Goal: Transaction & Acquisition: Purchase product/service

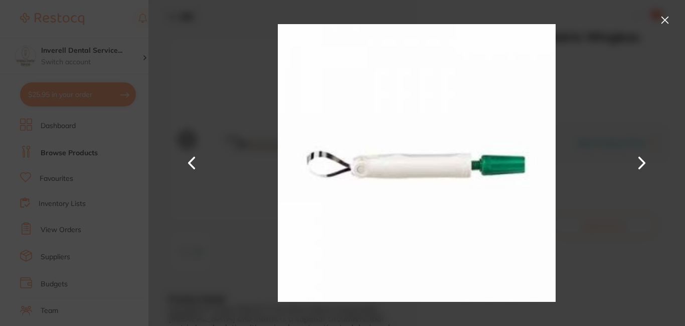
click at [664, 18] on button at bounding box center [665, 20] width 16 height 16
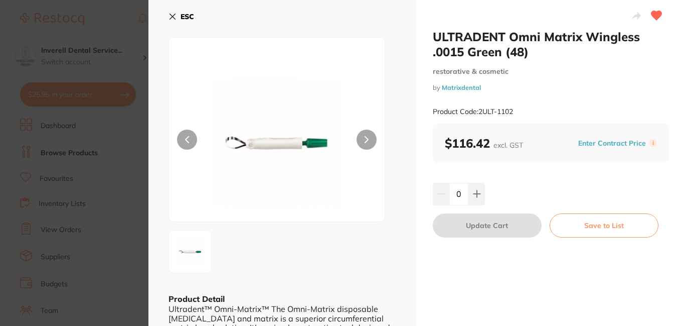
click at [172, 15] on icon at bounding box center [173, 17] width 6 height 6
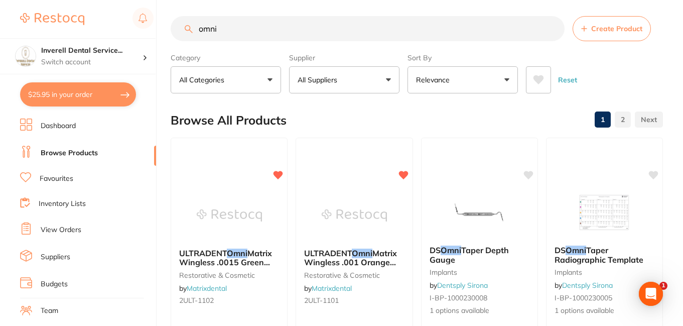
click at [60, 149] on link "Browse Products" at bounding box center [69, 153] width 57 height 10
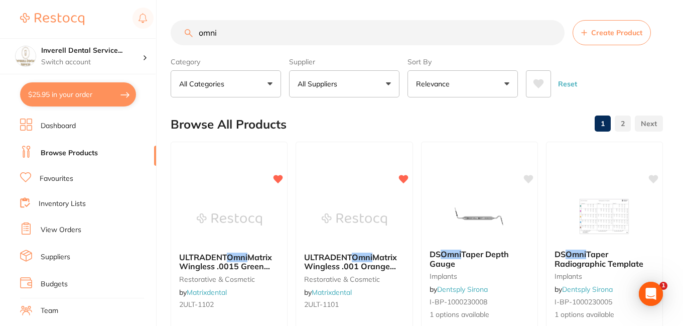
drag, startPoint x: 227, startPoint y: 34, endPoint x: 185, endPoint y: 36, distance: 42.7
click at [186, 34] on div "omni Create Product" at bounding box center [417, 32] width 492 height 25
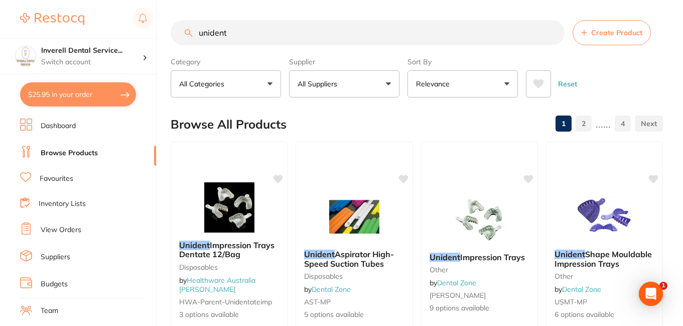
drag, startPoint x: 240, startPoint y: 32, endPoint x: 174, endPoint y: 34, distance: 66.2
click at [174, 34] on input "unident" at bounding box center [368, 32] width 394 height 25
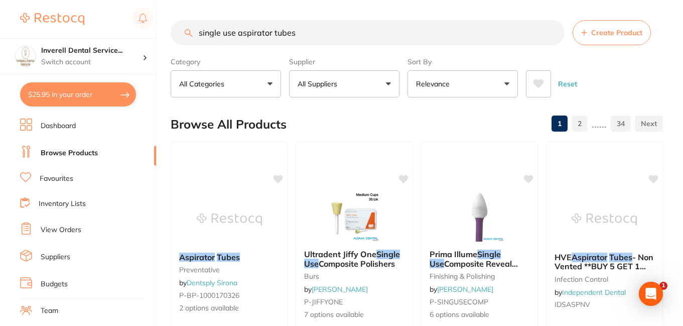
click at [236, 30] on input "single use aspirator tubes" at bounding box center [368, 32] width 394 height 25
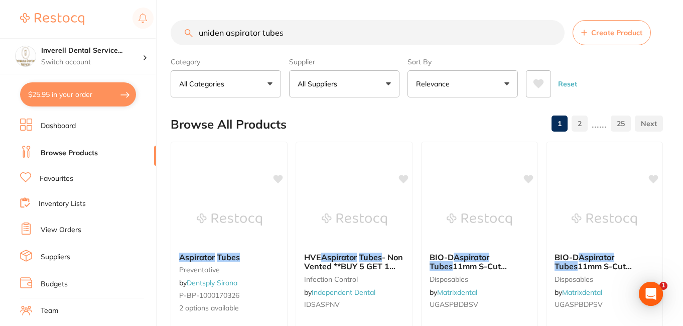
type input "unident aspirator tubes"
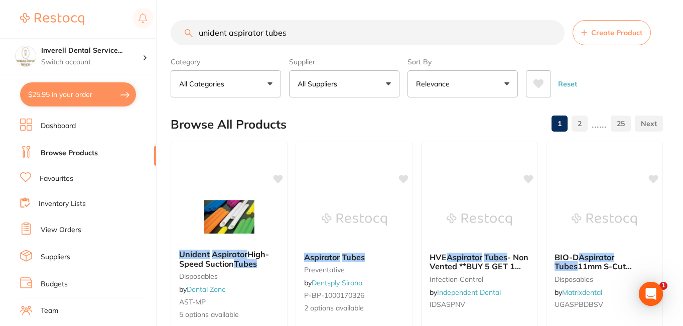
click at [552, 34] on input "unident aspirator tubes" at bounding box center [368, 32] width 394 height 25
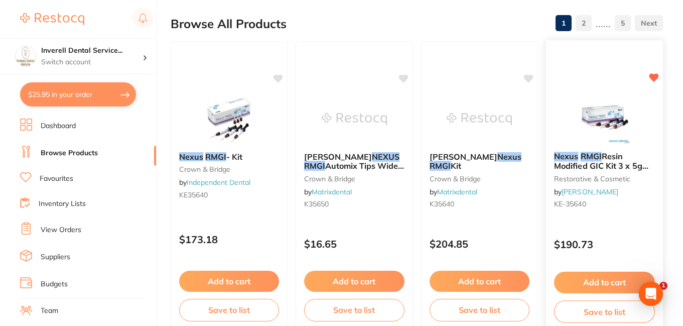
type input "Nexus RMGI"
click at [602, 163] on span "Resin Modified GIC Kit 3 x 5g Dual Syringes" at bounding box center [601, 165] width 94 height 29
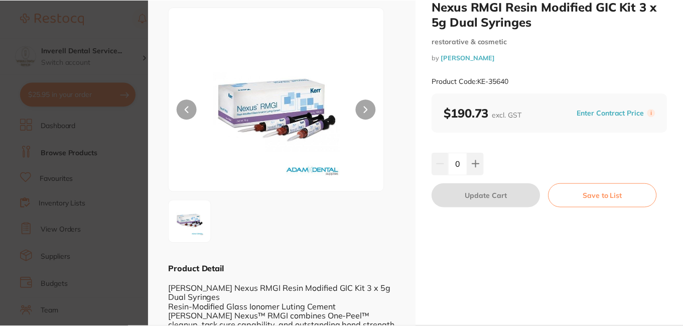
scroll to position [50, 0]
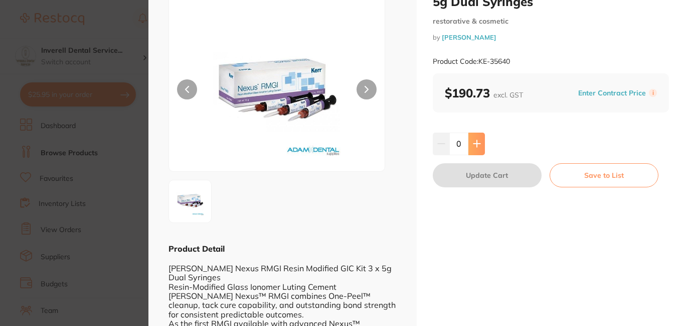
click at [476, 141] on icon at bounding box center [477, 143] width 7 height 7
type input "1"
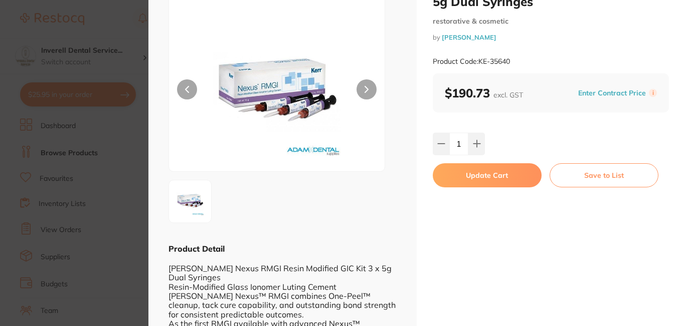
click at [492, 175] on button "Update Cart" at bounding box center [487, 175] width 109 height 24
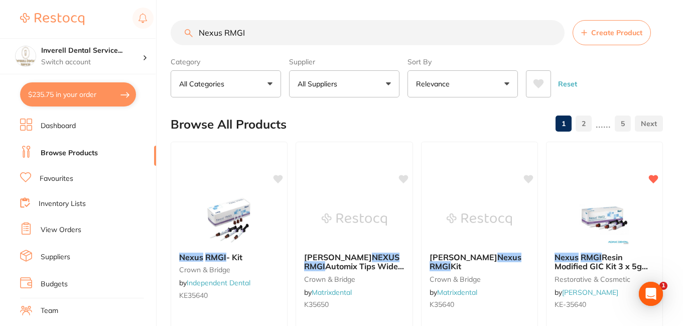
drag, startPoint x: 512, startPoint y: 33, endPoint x: 492, endPoint y: 33, distance: 20.1
click at [510, 34] on input "Nexus RMGI" at bounding box center [368, 32] width 394 height 25
click at [551, 32] on input "Nexus RMGI" at bounding box center [368, 32] width 394 height 25
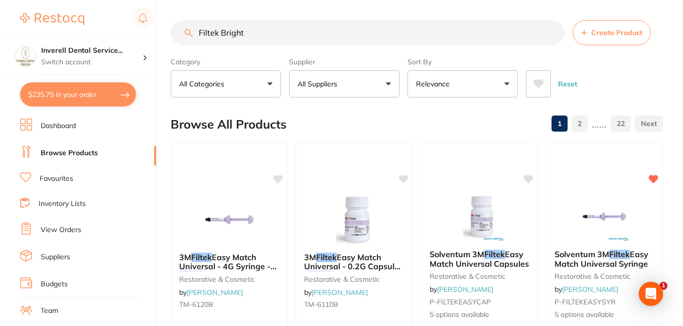
type input "Filtek Bright"
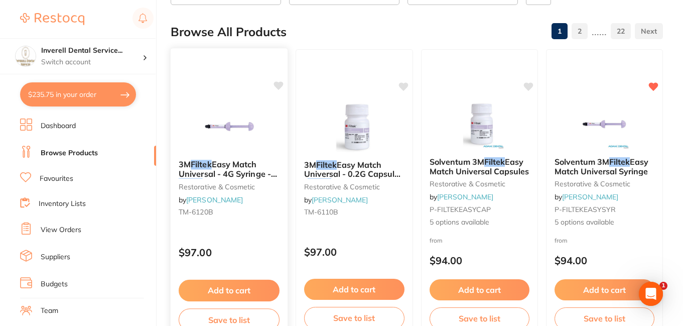
scroll to position [150, 0]
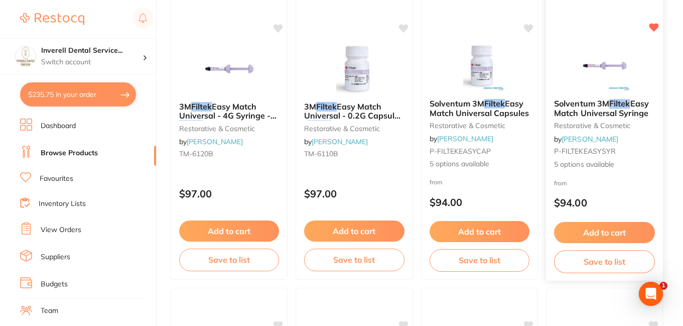
click at [629, 230] on button "Add to cart" at bounding box center [604, 233] width 101 height 22
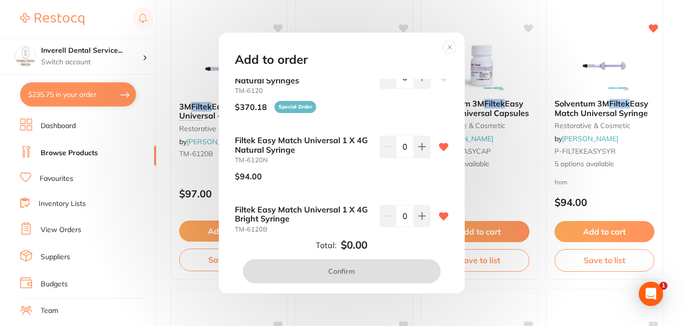
scroll to position [190, 0]
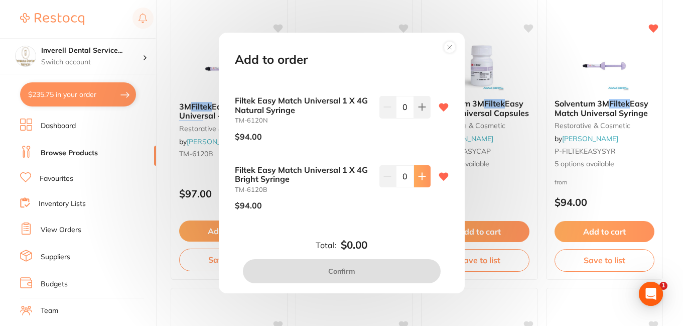
type input "1"
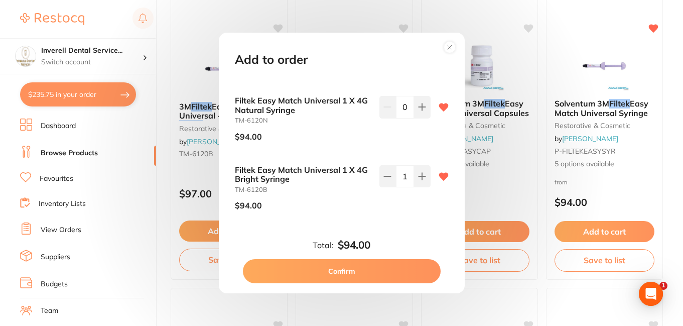
click at [384, 269] on button "Confirm" at bounding box center [342, 271] width 198 height 24
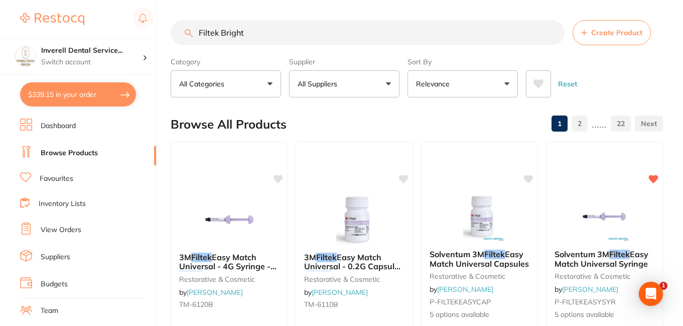
scroll to position [1, 0]
drag, startPoint x: 252, startPoint y: 31, endPoint x: 181, endPoint y: 40, distance: 71.3
click at [181, 40] on input "Filtek Bright" at bounding box center [368, 32] width 394 height 25
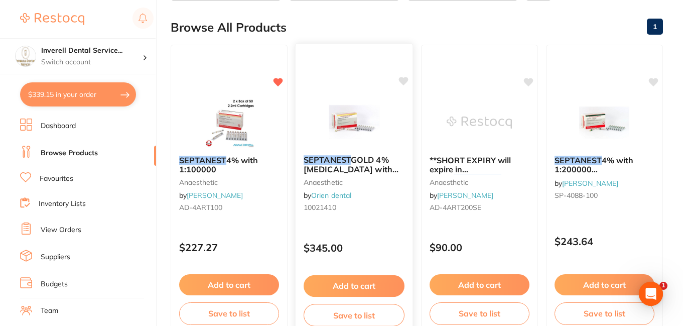
scroll to position [100, 0]
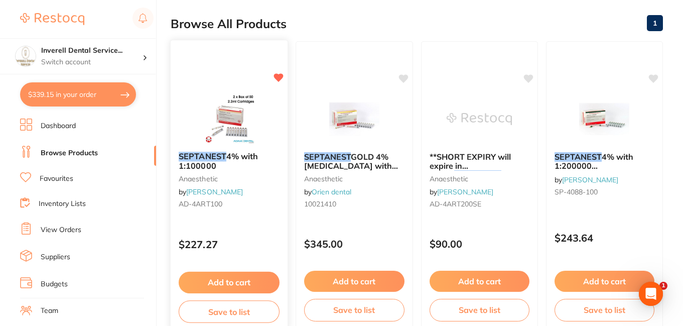
type input "septanest"
click at [254, 278] on button "Add to cart" at bounding box center [229, 282] width 101 height 22
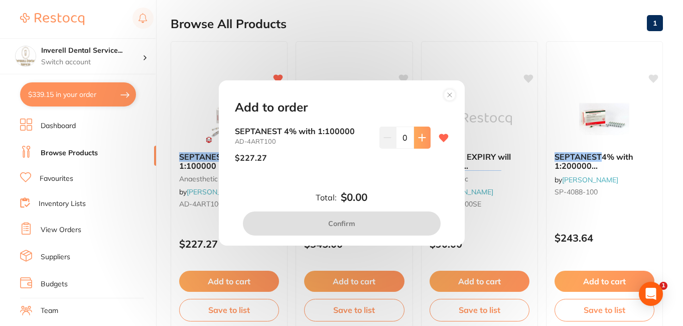
click at [419, 136] on icon at bounding box center [421, 137] width 7 height 7
type input "1"
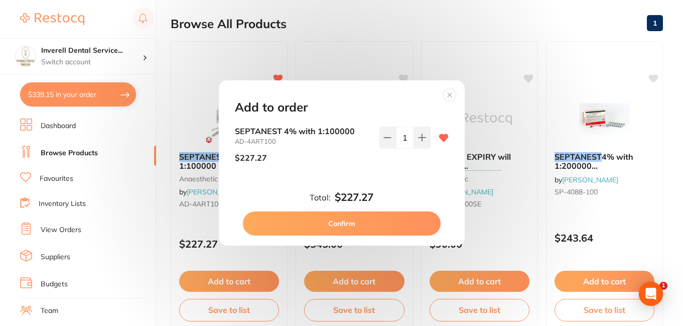
click at [383, 228] on button "Confirm" at bounding box center [342, 223] width 198 height 24
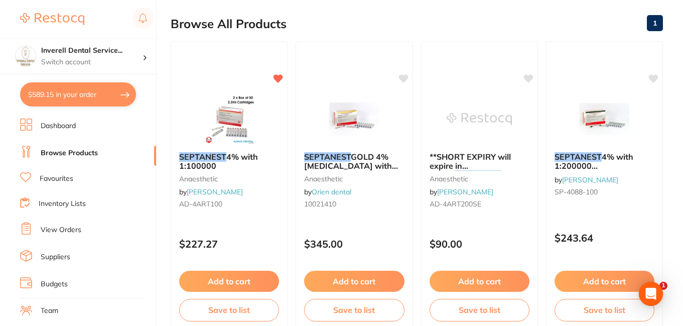
click at [75, 96] on button "$589.15 in your order" at bounding box center [78, 94] width 116 height 24
checkbox input "true"
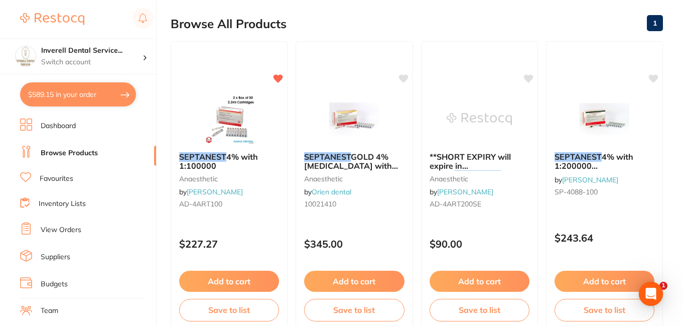
checkbox input "true"
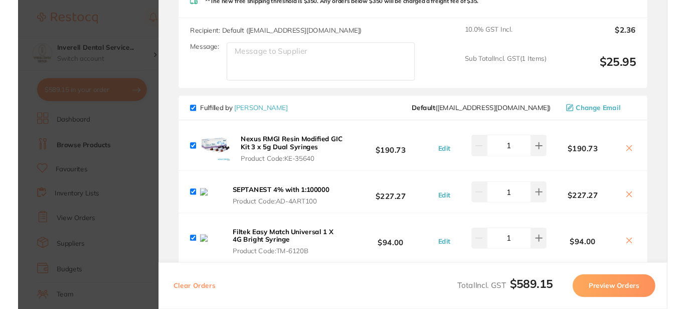
scroll to position [251, 0]
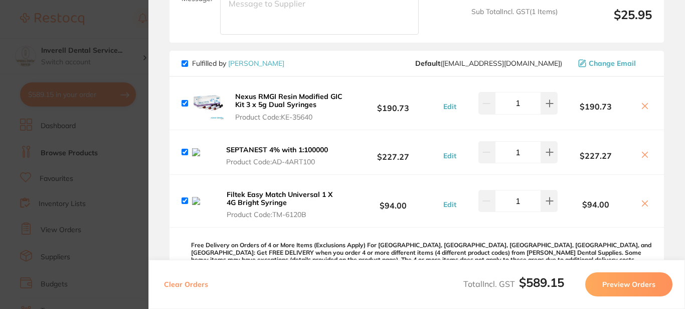
click at [642, 107] on icon at bounding box center [645, 106] width 8 height 8
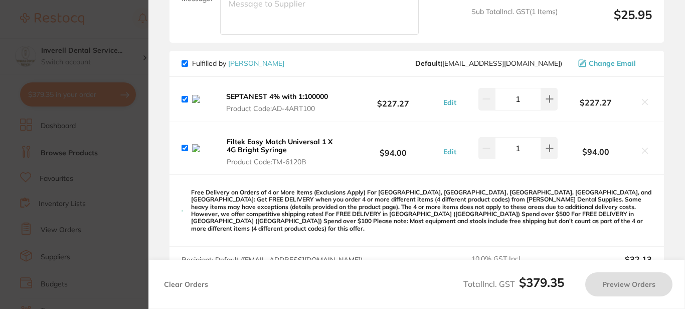
click at [643, 152] on icon at bounding box center [646, 151] width 6 height 6
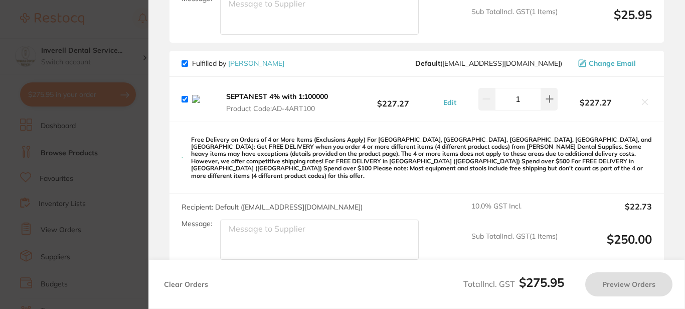
click at [643, 102] on icon at bounding box center [646, 102] width 6 height 6
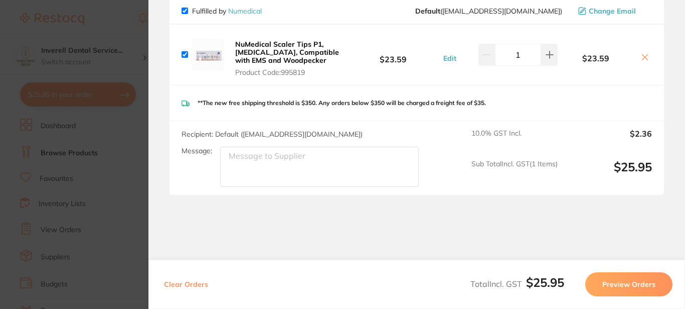
scroll to position [99, 0]
checkbox input "true"
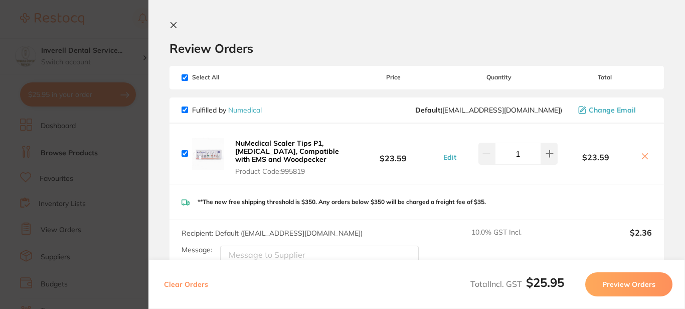
click at [175, 25] on icon at bounding box center [174, 25] width 8 height 8
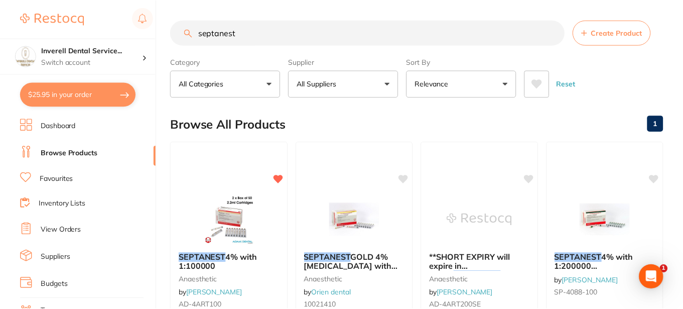
scroll to position [100, 0]
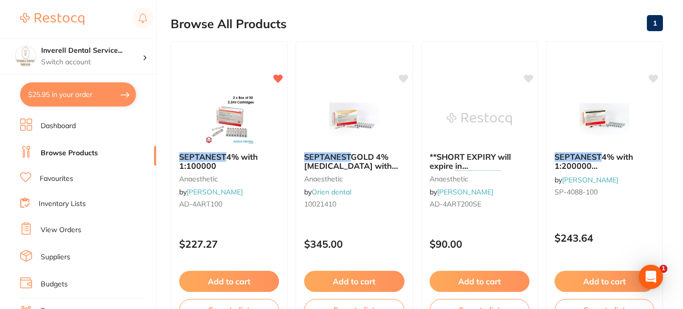
click at [205, 19] on h2 "Browse All Products" at bounding box center [229, 24] width 116 height 14
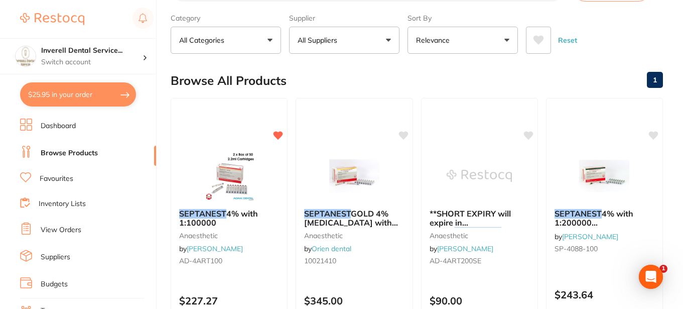
scroll to position [0, 0]
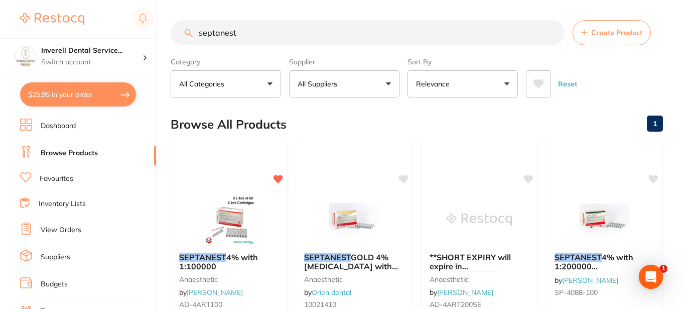
click at [269, 33] on input "septanest" at bounding box center [368, 32] width 394 height 25
type input "s"
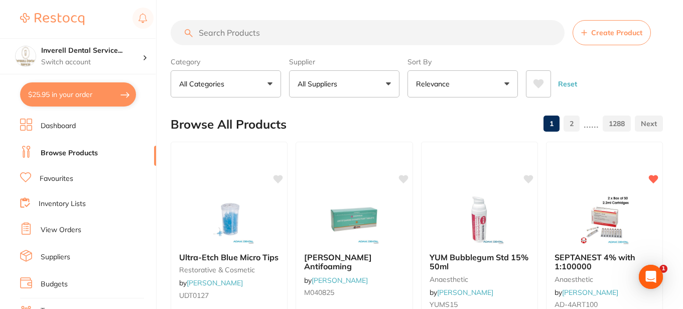
click at [64, 234] on link "View Orders" at bounding box center [61, 230] width 41 height 10
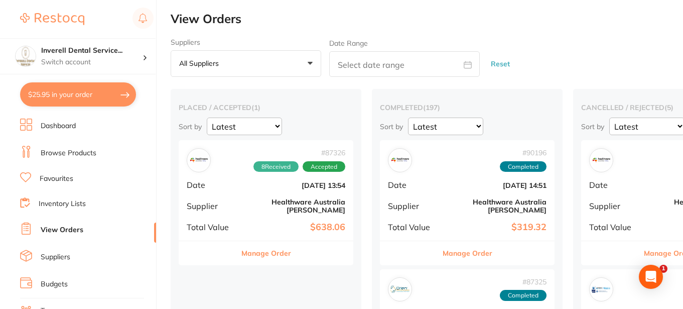
click at [312, 63] on button "All suppliers +0" at bounding box center [246, 63] width 150 height 27
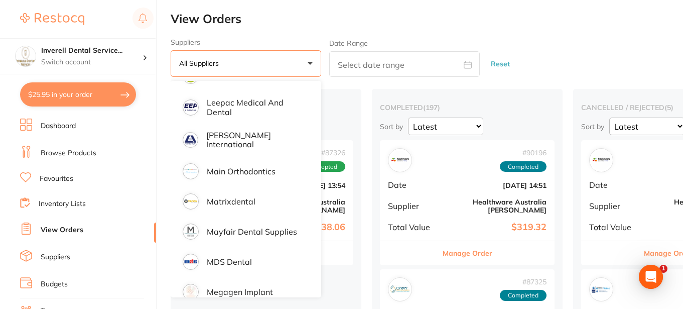
scroll to position [702, 0]
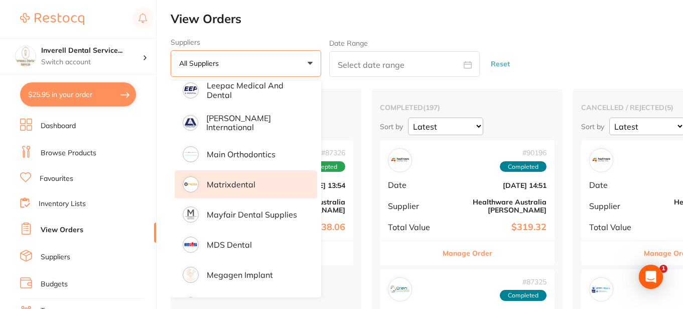
click at [240, 180] on p "Matrixdental" at bounding box center [231, 184] width 49 height 9
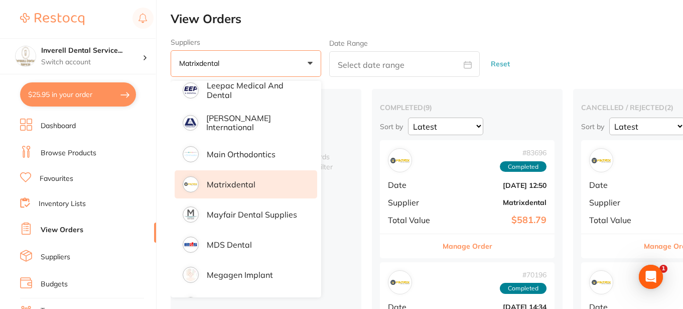
click at [359, 228] on div "placed / accepted ( 0 ) Sort by Latest Notification There are no placed / accep…" at bounding box center [266, 239] width 191 height 301
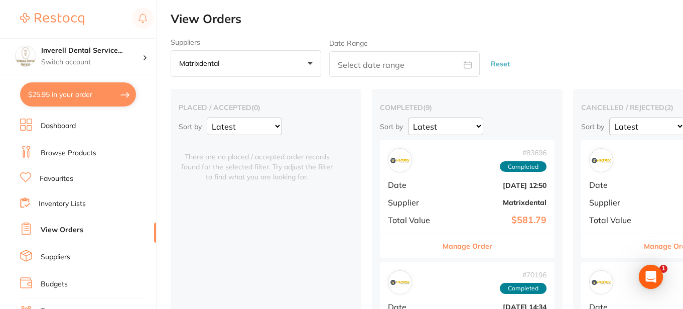
click at [482, 246] on button "Manage Order" at bounding box center [467, 246] width 50 height 24
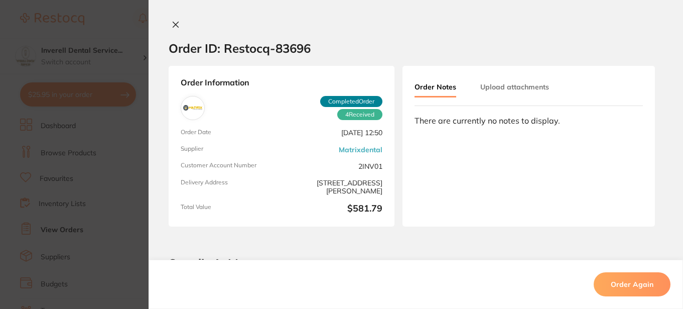
click at [174, 24] on icon at bounding box center [176, 25] width 6 height 6
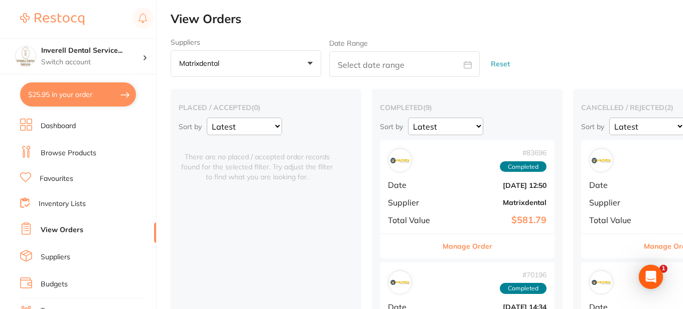
click at [69, 150] on link "Browse Products" at bounding box center [69, 153] width 56 height 10
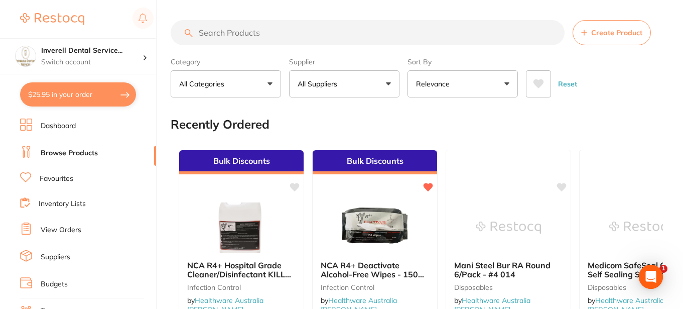
click at [326, 85] on p "All Suppliers" at bounding box center [319, 84] width 44 height 10
click at [389, 83] on button "All Suppliers" at bounding box center [344, 83] width 110 height 27
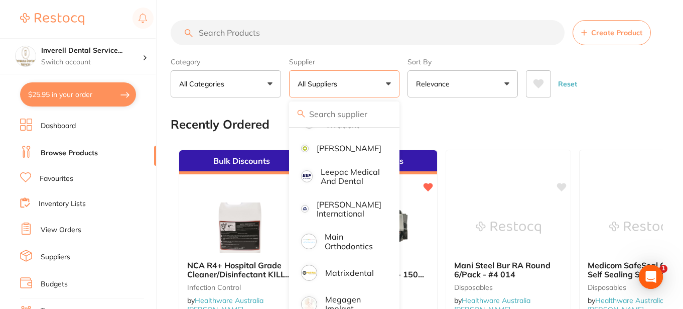
scroll to position [702, 0]
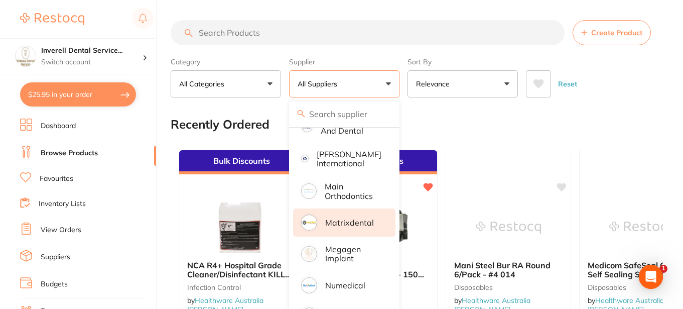
click at [342, 227] on p "Matrixdental" at bounding box center [349, 222] width 49 height 9
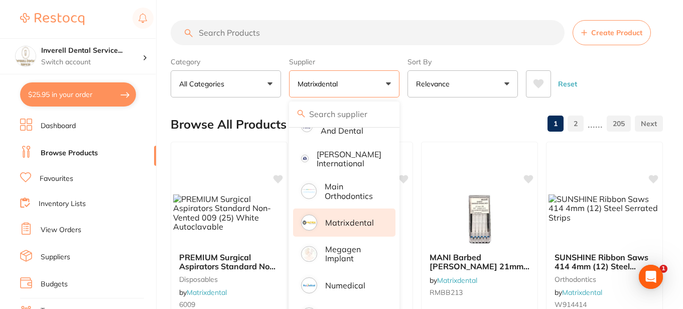
click at [219, 31] on input "search" at bounding box center [368, 32] width 394 height 25
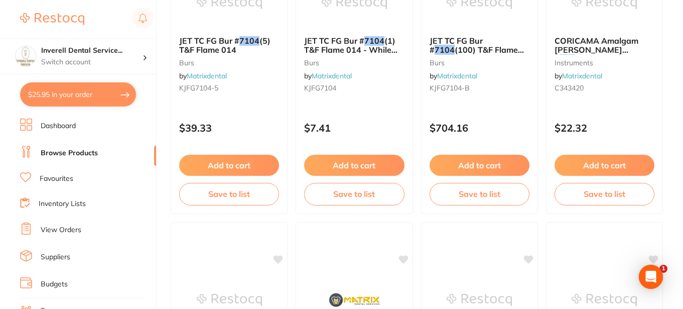
scroll to position [0, 0]
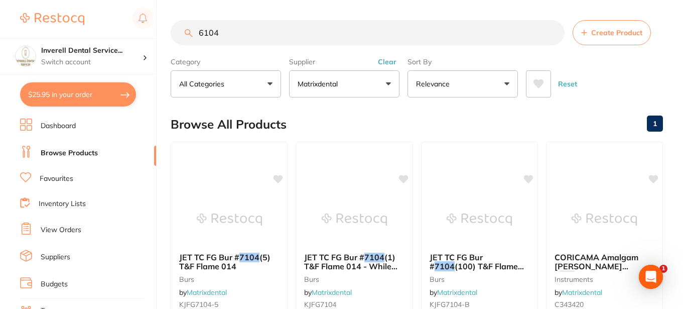
type input "6104"
click at [70, 232] on link "View Orders" at bounding box center [61, 230] width 41 height 10
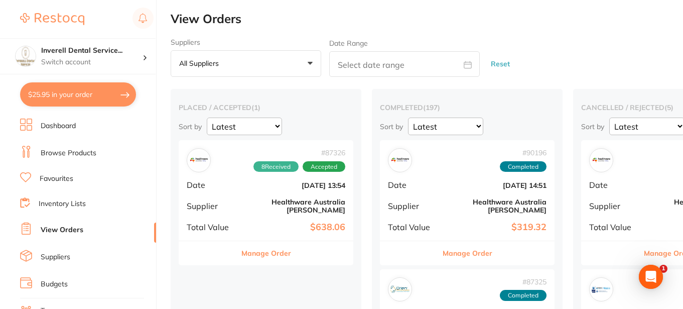
click at [311, 62] on button "All suppliers +0" at bounding box center [246, 63] width 150 height 27
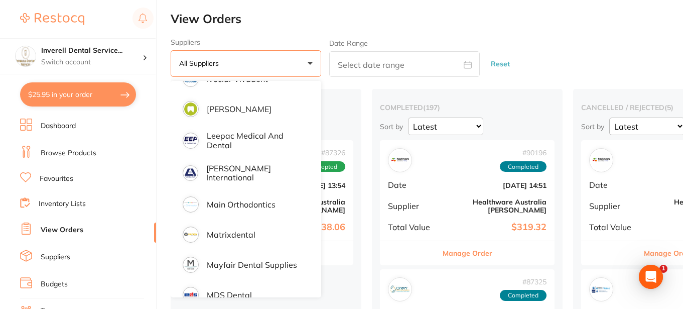
scroll to position [702, 0]
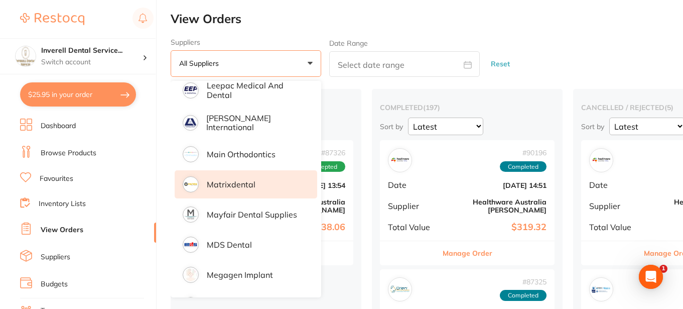
click at [246, 183] on p "Matrixdental" at bounding box center [231, 184] width 49 height 9
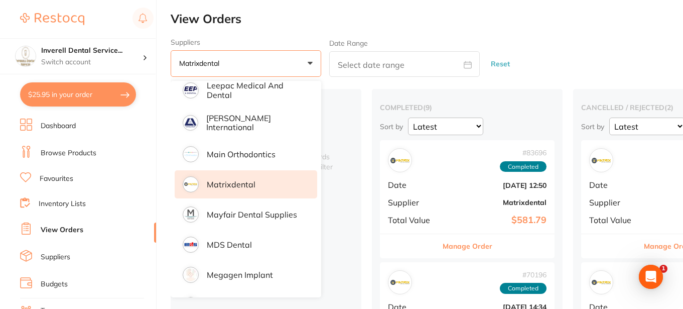
click at [244, 181] on p "Matrixdental" at bounding box center [231, 184] width 49 height 9
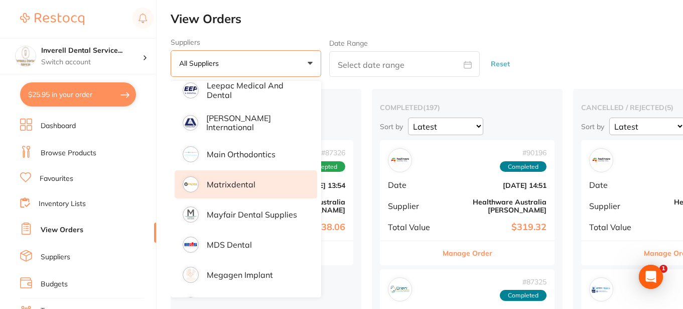
drag, startPoint x: 240, startPoint y: 180, endPoint x: 258, endPoint y: 172, distance: 19.1
click at [240, 180] on p "Matrixdental" at bounding box center [231, 184] width 49 height 9
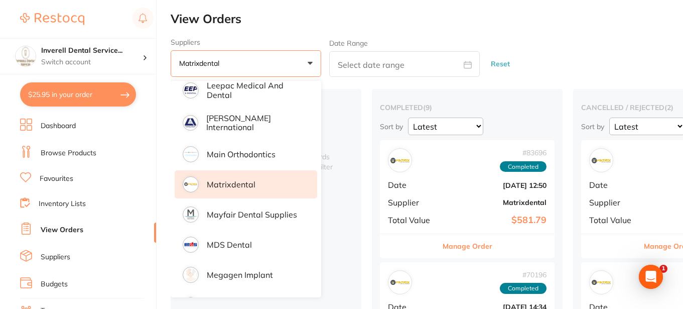
click at [357, 155] on div "placed / accepted ( 0 ) Sort by Latest Notification There are no placed / accep…" at bounding box center [266, 239] width 191 height 301
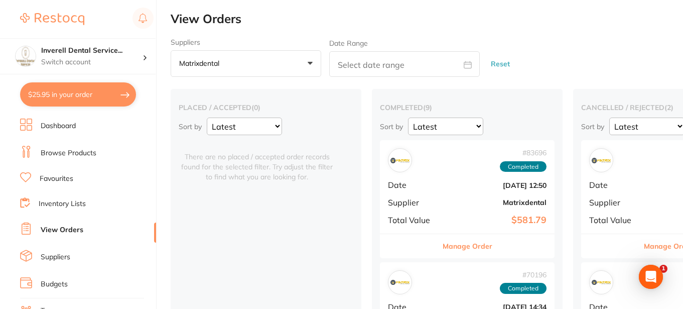
click at [470, 246] on button "Manage Order" at bounding box center [467, 246] width 50 height 24
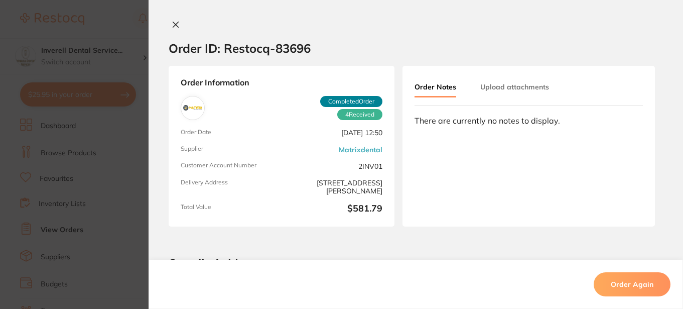
click at [339, 150] on link "Matrixdental" at bounding box center [361, 149] width 44 height 8
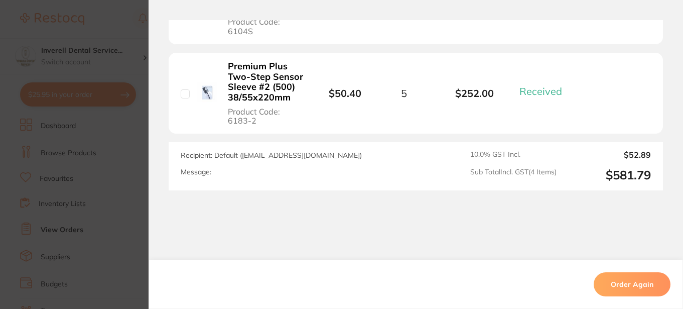
scroll to position [716, 0]
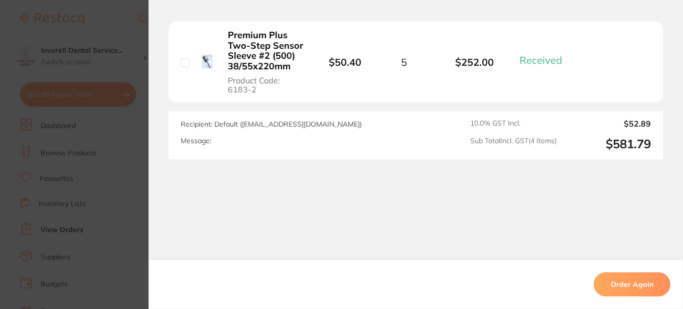
click at [233, 142] on div "Message:" at bounding box center [322, 140] width 282 height 9
click at [211, 140] on div "Message:" at bounding box center [322, 140] width 282 height 9
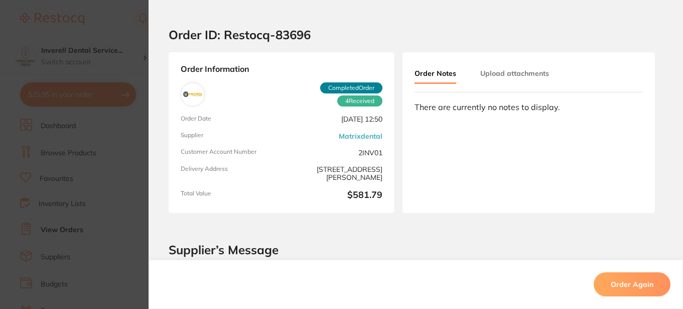
scroll to position [0, 0]
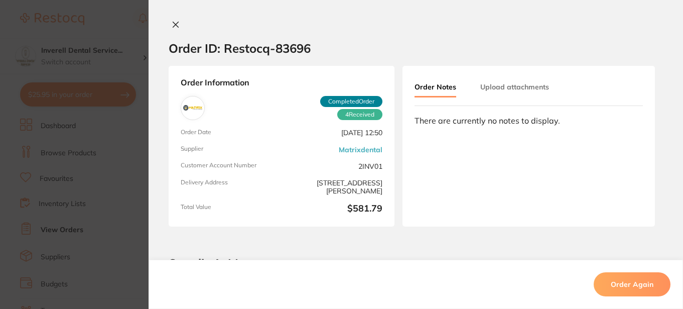
click at [372, 148] on link "Matrixdental" at bounding box center [361, 149] width 44 height 8
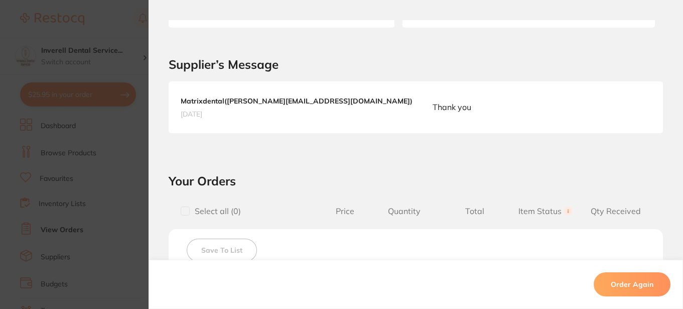
scroll to position [201, 0]
